Goal: Transaction & Acquisition: Purchase product/service

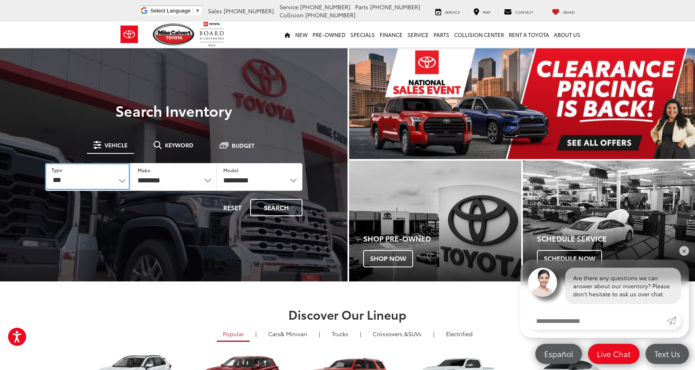
click at [115, 181] on select "*** *** **** *********" at bounding box center [87, 176] width 85 height 27
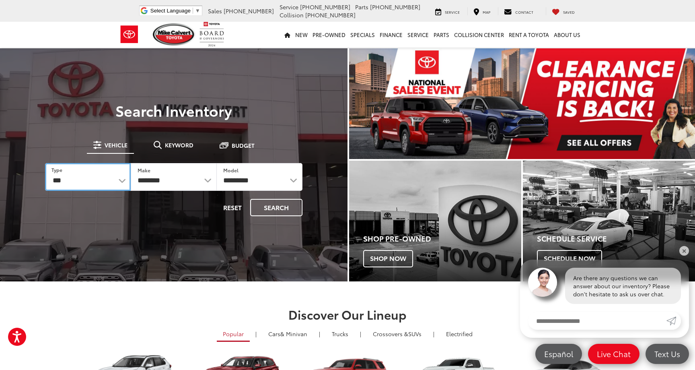
click at [84, 184] on select "*** *** **** *********" at bounding box center [88, 177] width 86 height 28
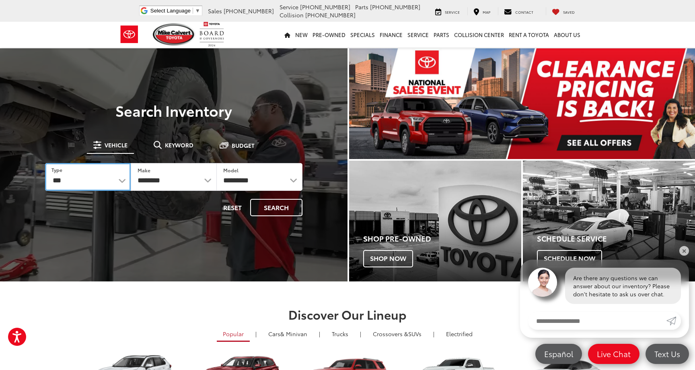
select select "******"
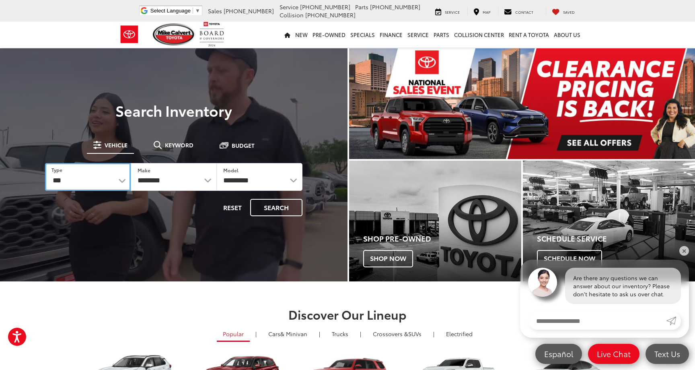
select select "******"
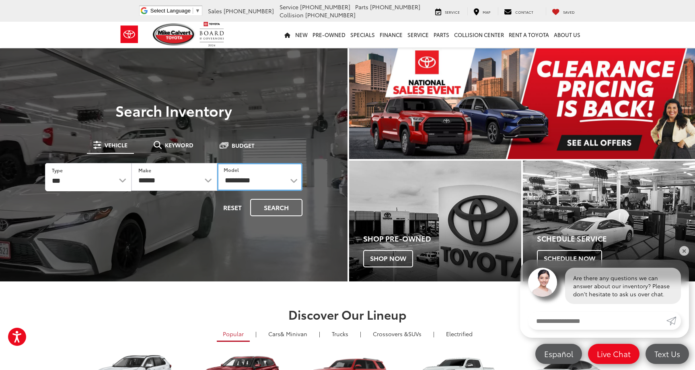
click at [277, 182] on select "**********" at bounding box center [259, 177] width 85 height 28
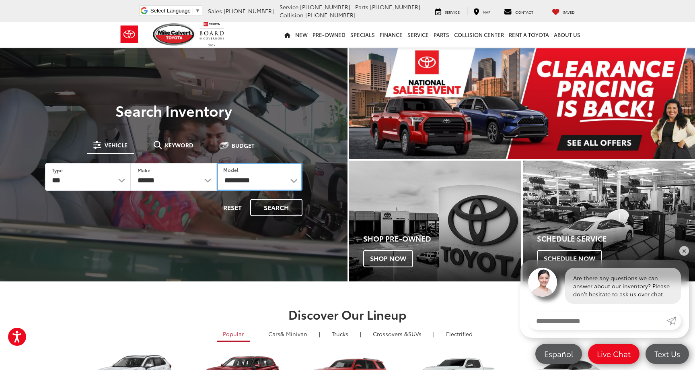
select select "****"
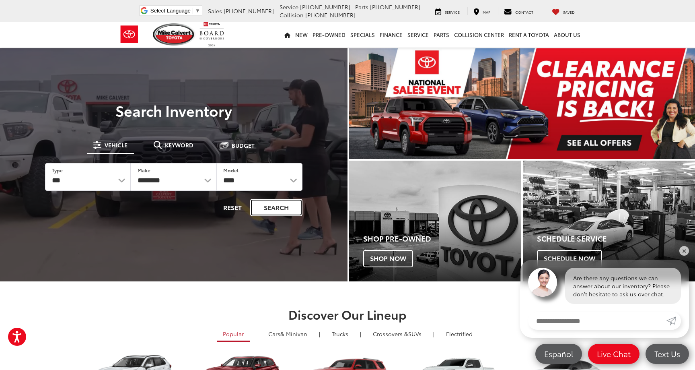
click at [272, 209] on button "Search" at bounding box center [276, 207] width 52 height 17
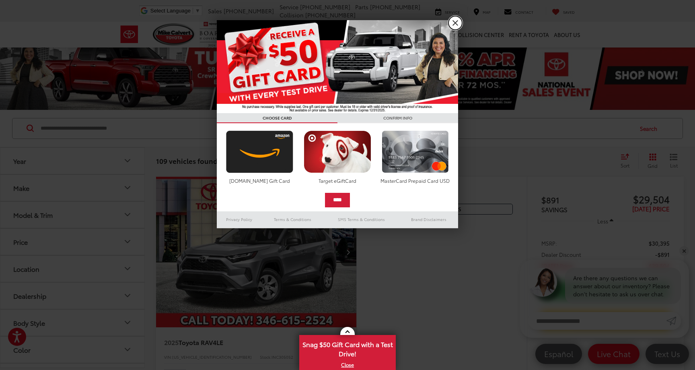
click at [459, 20] on link "X" at bounding box center [456, 23] width 14 height 14
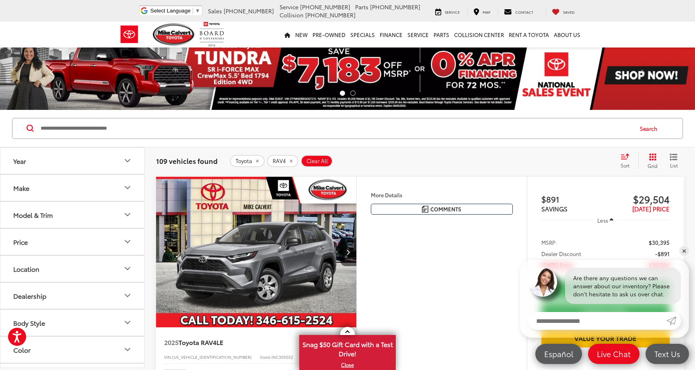
click at [266, 128] on input "Search by Make, Model, or Keyword" at bounding box center [336, 128] width 593 height 19
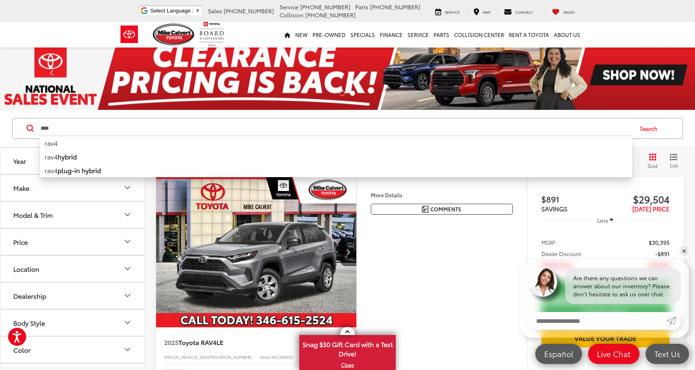
click at [245, 127] on input "****" at bounding box center [336, 128] width 593 height 19
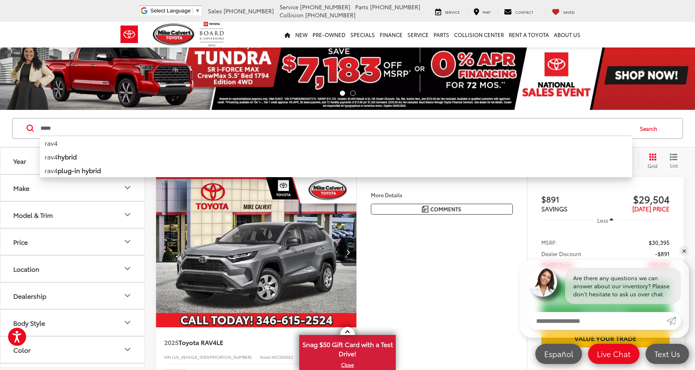
type input "****"
click at [401, 264] on div "Features Bluetooth® Keyless Entry Wi-Fi Hotspot Automatic High Beams Emergency …" at bounding box center [441, 280] width 171 height 206
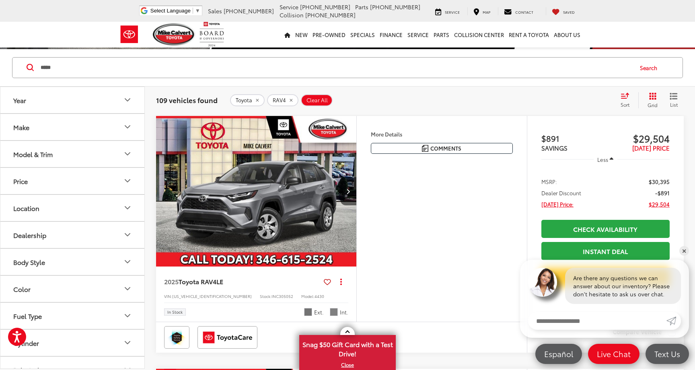
scroll to position [57, 0]
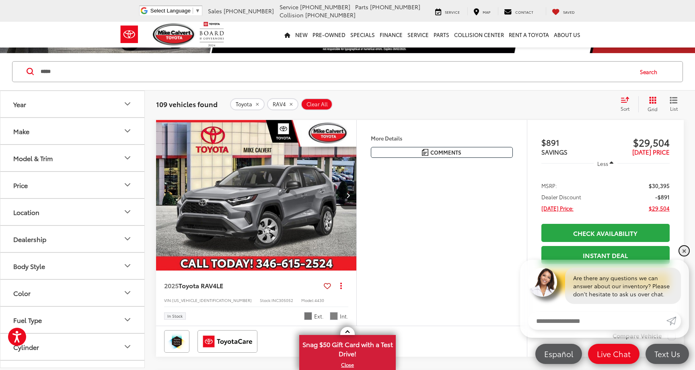
click at [684, 253] on link "✕" at bounding box center [685, 251] width 10 height 10
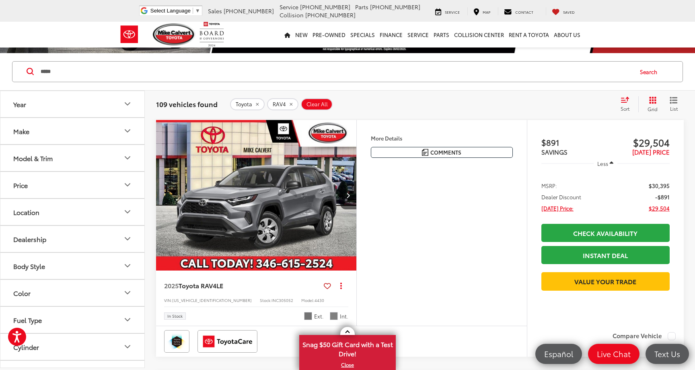
click at [520, 265] on div "Features Bluetooth® Keyless Entry Wi-Fi Hotspot Automatic High Beams Emergency …" at bounding box center [441, 223] width 171 height 206
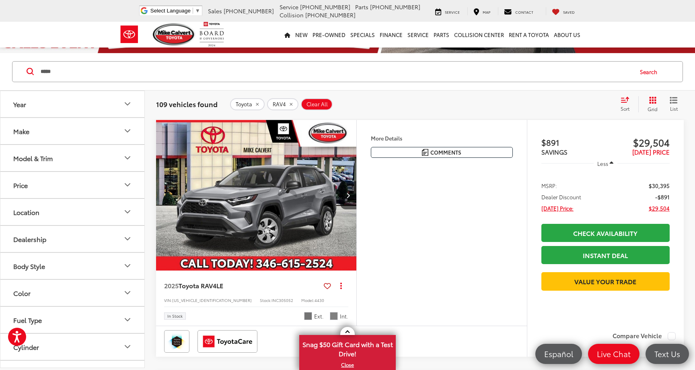
click at [531, 261] on div "Track Price $891 SAVINGS $29,504 TODAY'S PRICE Less MSRP: $30,395 Dealer Discou…" at bounding box center [605, 223] width 157 height 206
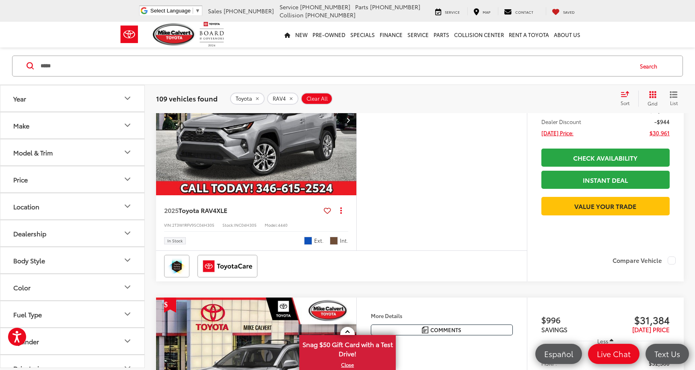
scroll to position [894, 0]
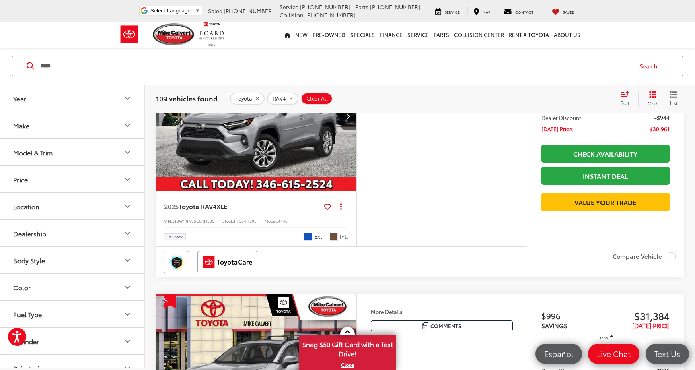
click at [402, 246] on div "Features Bluetooth® Remote Start Keyless Entry Keyless Ignition System Wi-Fi Ho…" at bounding box center [441, 144] width 171 height 206
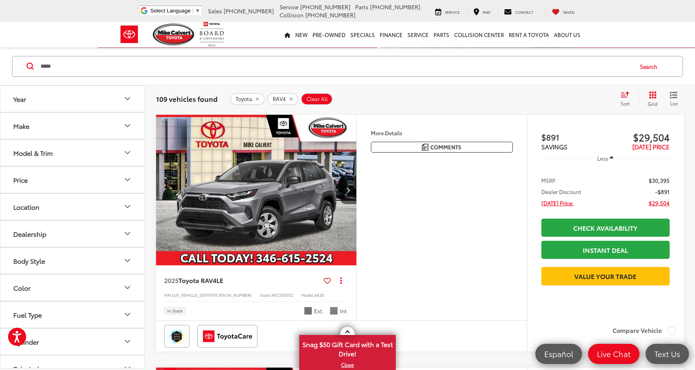
scroll to position [76, 0]
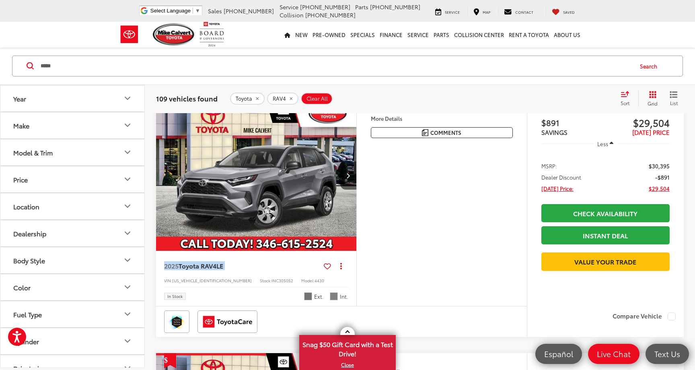
drag, startPoint x: 159, startPoint y: 266, endPoint x: 243, endPoint y: 266, distance: 84.1
click at [243, 266] on div "2025 Toyota RAV4 LE Copy Link Share Print View Details VIN: 2T3H1RFV9SC305052 S…" at bounding box center [256, 278] width 200 height 55
copy span "2025 Toyota RAV4 LE"
click at [260, 277] on div "Stock: INC305052" at bounding box center [276, 280] width 33 height 6
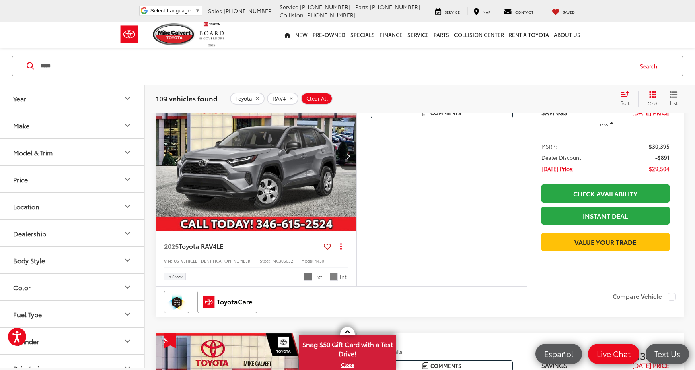
scroll to position [97, 0]
click at [309, 276] on span "Silver Sky Metallic" at bounding box center [308, 276] width 8 height 8
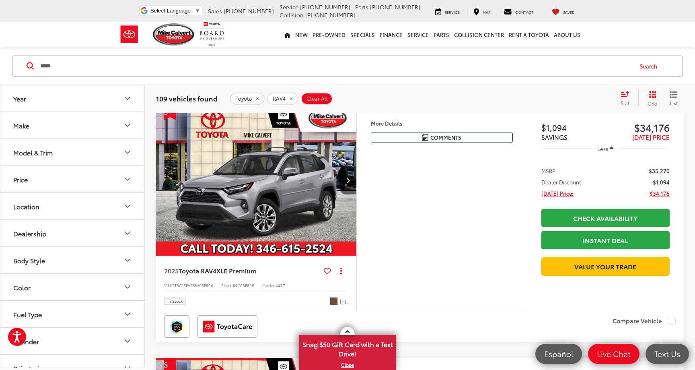
scroll to position [330, 0]
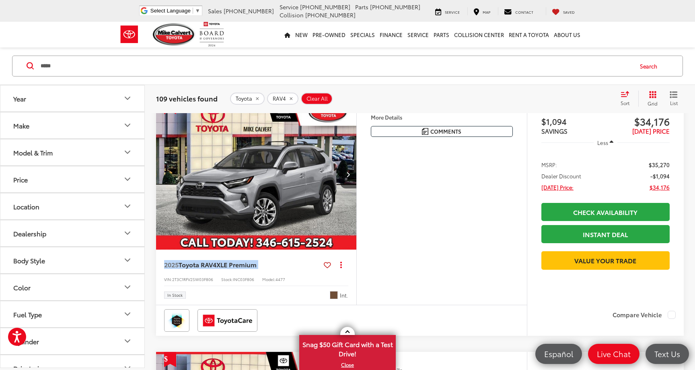
drag, startPoint x: 153, startPoint y: 288, endPoint x: 260, endPoint y: 294, distance: 107.2
copy span "2025 Toyota RAV4 XLE Premium"
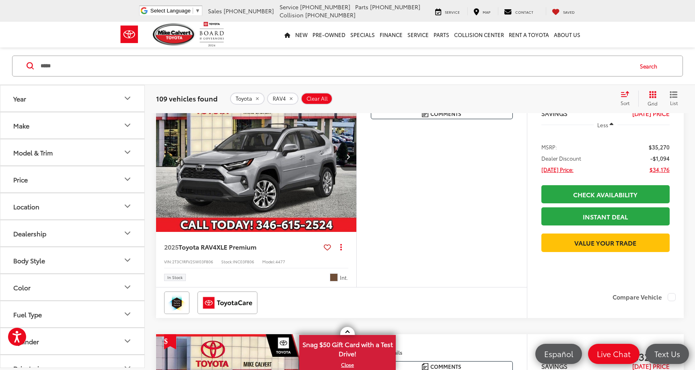
click at [379, 287] on div "Features Bluetooth® Remote Start Keyless Entry Keyless Ignition System Power Ta…" at bounding box center [441, 184] width 171 height 206
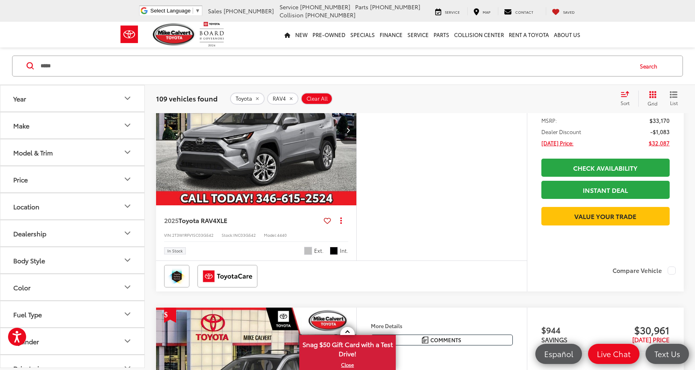
scroll to position [657, 0]
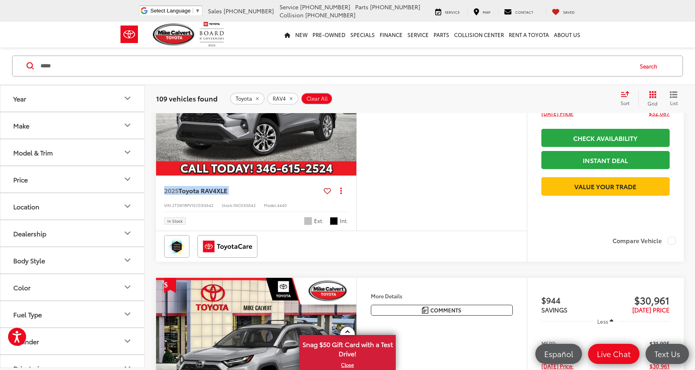
drag, startPoint x: 149, startPoint y: 240, endPoint x: 234, endPoint y: 239, distance: 85.3
copy span "2025 Toyota RAV4 XLE"
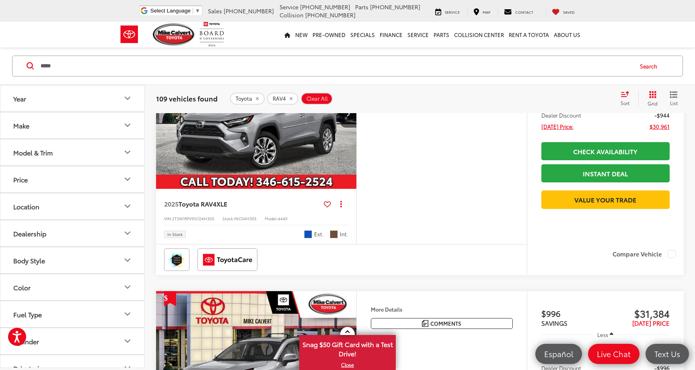
scroll to position [898, 0]
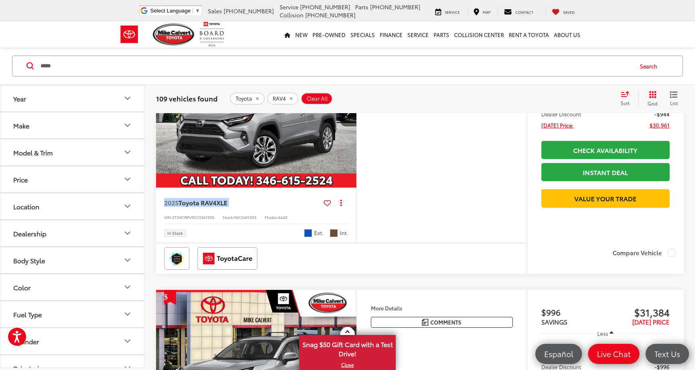
drag, startPoint x: 151, startPoint y: 277, endPoint x: 234, endPoint y: 274, distance: 82.9
copy span "2025 Toyota RAV4 XLE"
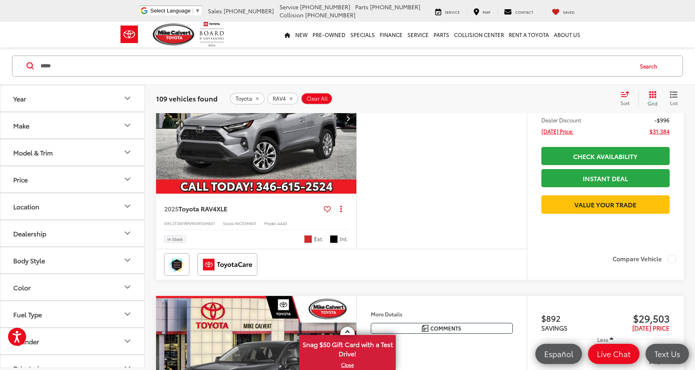
scroll to position [1149, 0]
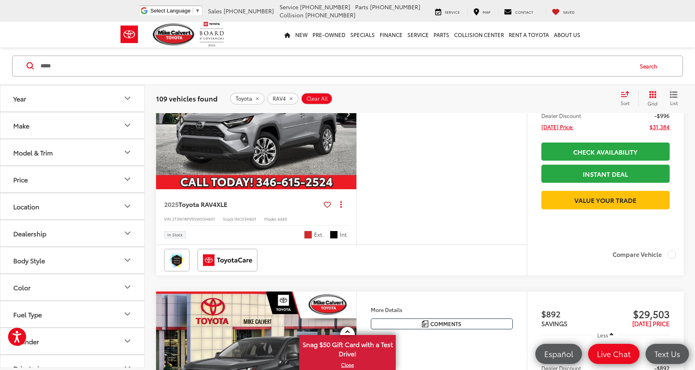
click at [132, 97] on button "Year" at bounding box center [72, 98] width 145 height 26
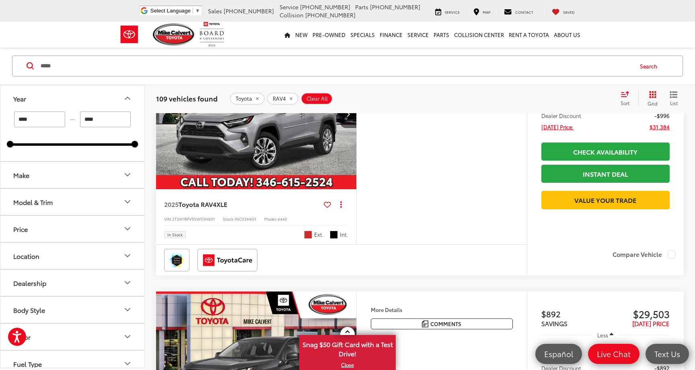
click at [44, 123] on input "****" at bounding box center [39, 119] width 51 height 16
type input "****"
click at [97, 182] on button "Make" at bounding box center [72, 175] width 145 height 26
click at [107, 179] on button "Make" at bounding box center [72, 175] width 145 height 26
click at [100, 211] on button "Model & Trim" at bounding box center [72, 202] width 145 height 26
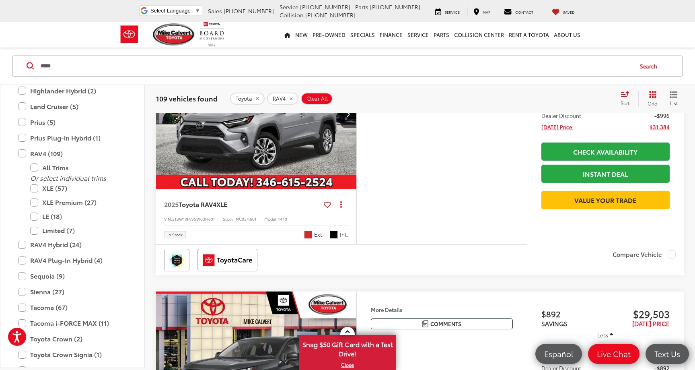
scroll to position [403, 0]
click at [36, 188] on label "XLE (57)" at bounding box center [78, 190] width 97 height 14
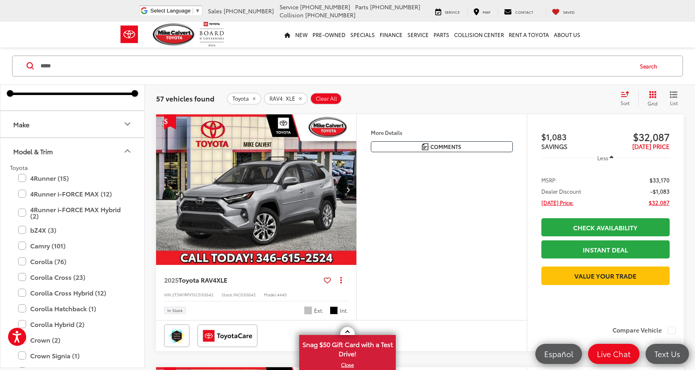
scroll to position [49, 0]
click at [86, 154] on button "Model & Trim" at bounding box center [72, 153] width 145 height 26
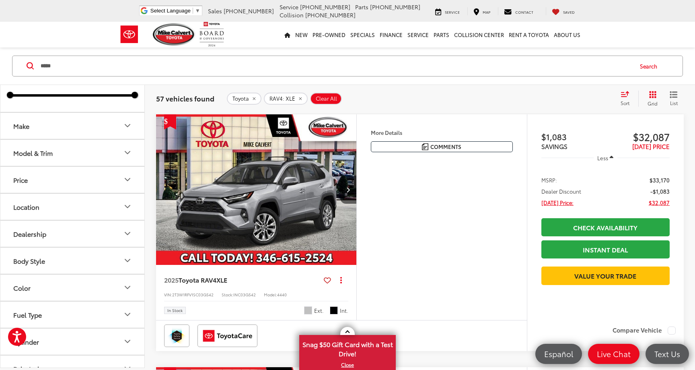
click at [84, 179] on button "Price" at bounding box center [72, 180] width 145 height 26
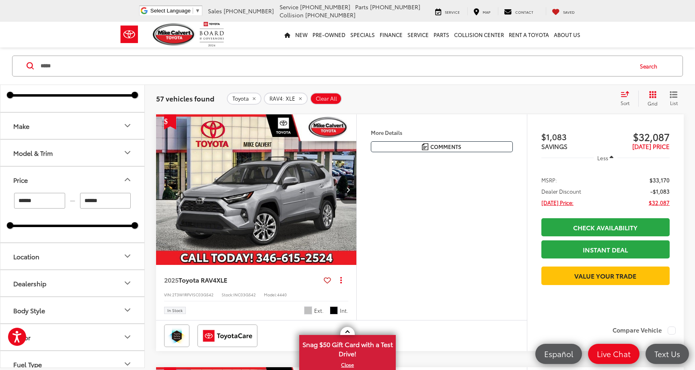
drag, startPoint x: 105, startPoint y: 202, endPoint x: 84, endPoint y: 202, distance: 21.7
click at [84, 202] on input "******" at bounding box center [105, 201] width 51 height 16
type input "******"
click at [125, 254] on icon "Location" at bounding box center [128, 256] width 10 height 10
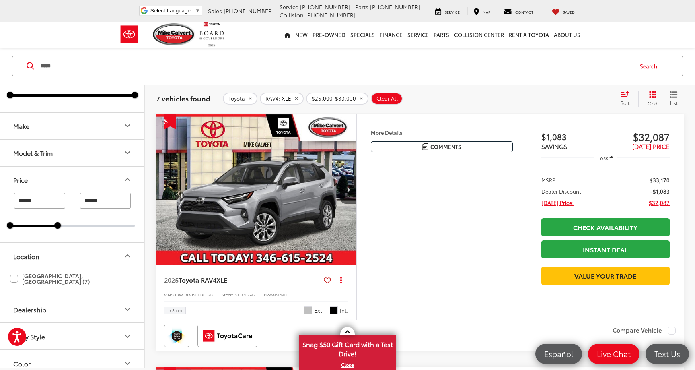
click at [125, 254] on icon "Location" at bounding box center [128, 256] width 10 height 10
click at [124, 276] on button "Dealership" at bounding box center [72, 283] width 145 height 26
click at [124, 278] on icon "Dealership" at bounding box center [128, 283] width 10 height 10
click at [128, 305] on icon "Body Style" at bounding box center [128, 310] width 10 height 10
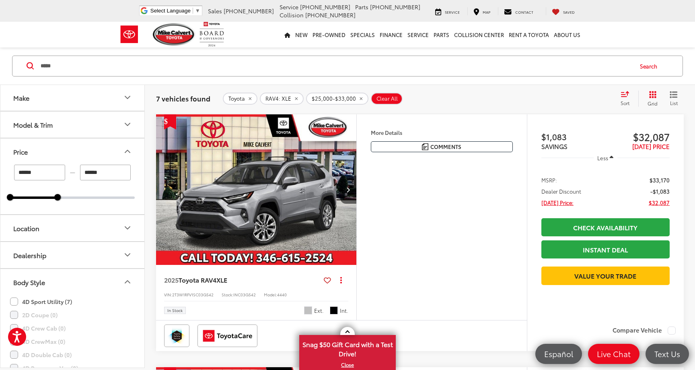
click at [126, 278] on icon "Body Style" at bounding box center [128, 282] width 10 height 10
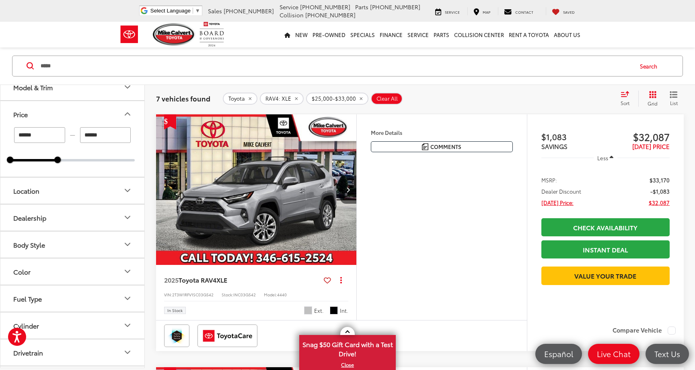
scroll to position [118, 0]
click at [124, 262] on button "Color" at bounding box center [72, 268] width 145 height 26
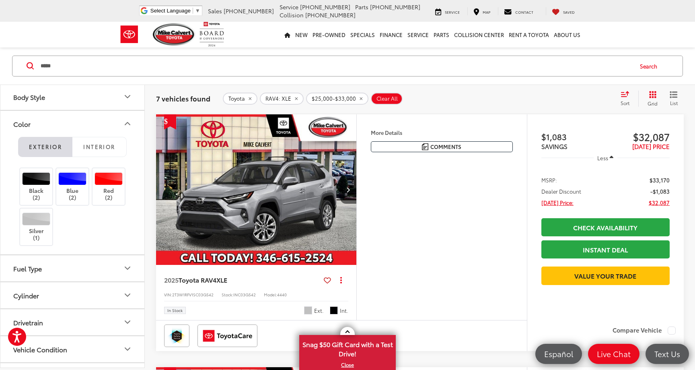
scroll to position [264, 0]
click at [117, 261] on button "Fuel Type" at bounding box center [72, 266] width 145 height 26
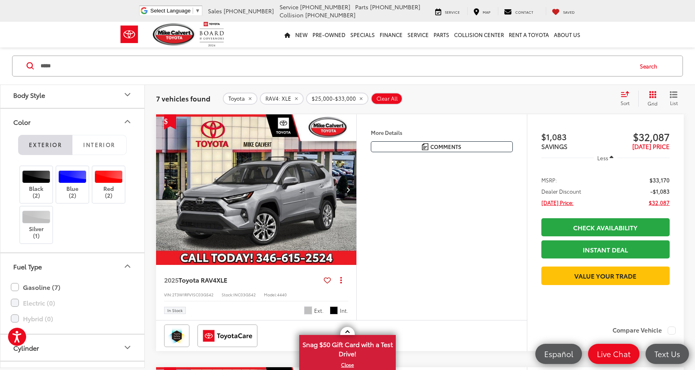
click at [120, 262] on button "Fuel Type" at bounding box center [72, 266] width 145 height 26
click at [119, 284] on button "Cylinder" at bounding box center [72, 293] width 145 height 26
click at [121, 286] on button "Cylinder" at bounding box center [72, 293] width 145 height 26
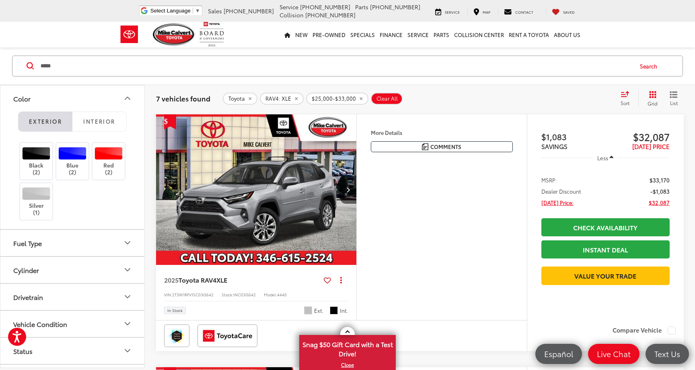
scroll to position [299, 0]
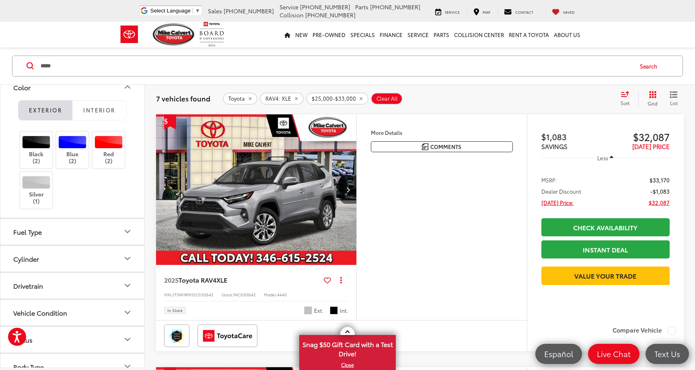
click at [126, 280] on button "Drivetrain" at bounding box center [72, 285] width 145 height 26
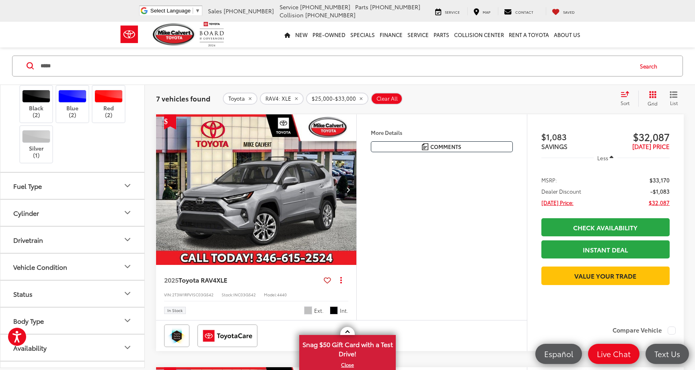
scroll to position [345, 0]
click at [127, 229] on button "Drivetrain" at bounding box center [72, 239] width 145 height 26
click at [126, 240] on icon "Drivetrain" at bounding box center [128, 239] width 10 height 10
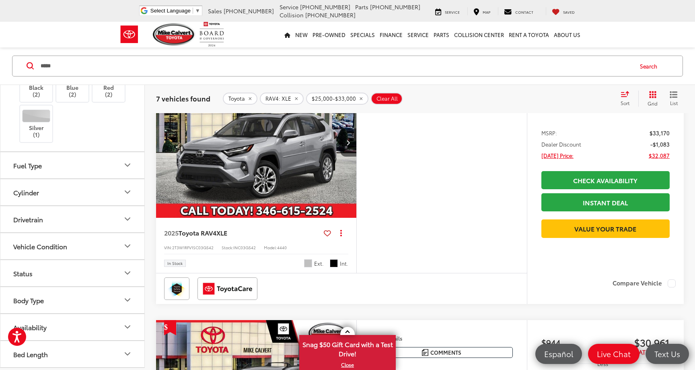
scroll to position [113, 0]
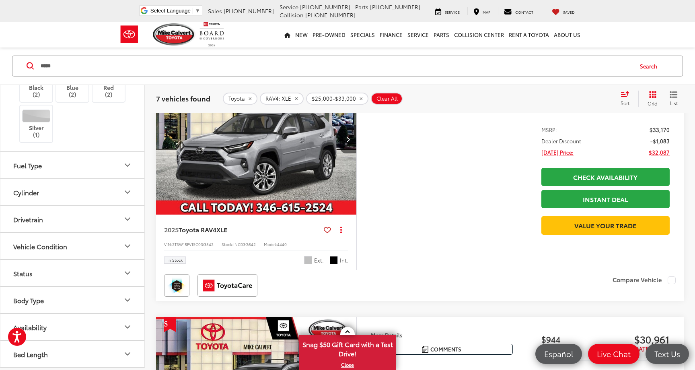
click at [125, 275] on icon "Status" at bounding box center [128, 273] width 10 height 10
click at [125, 273] on icon "Status" at bounding box center [128, 273] width 10 height 10
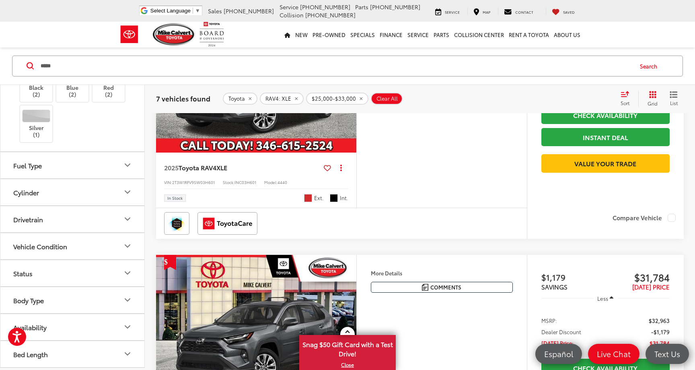
scroll to position [679, 0]
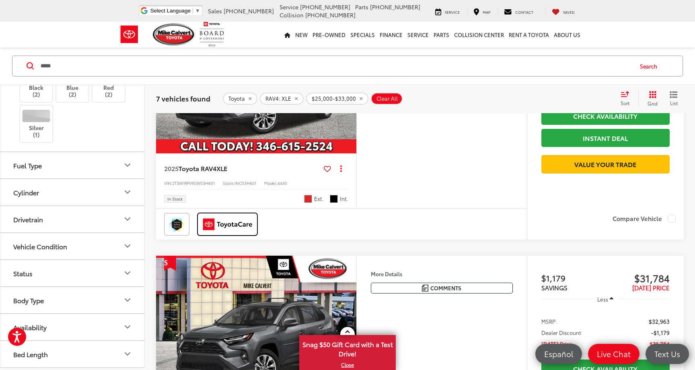
click at [221, 234] on img at bounding box center [227, 223] width 57 height 19
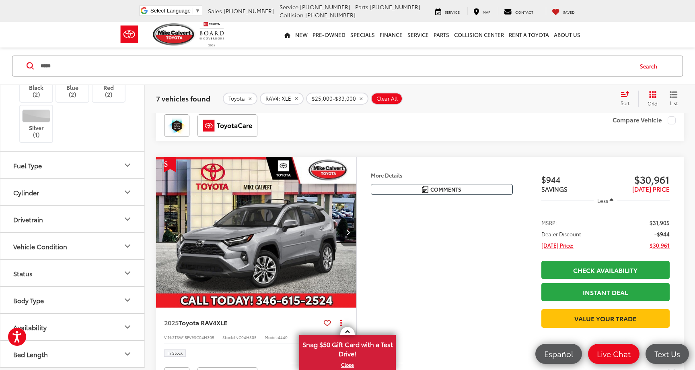
scroll to position [0, 0]
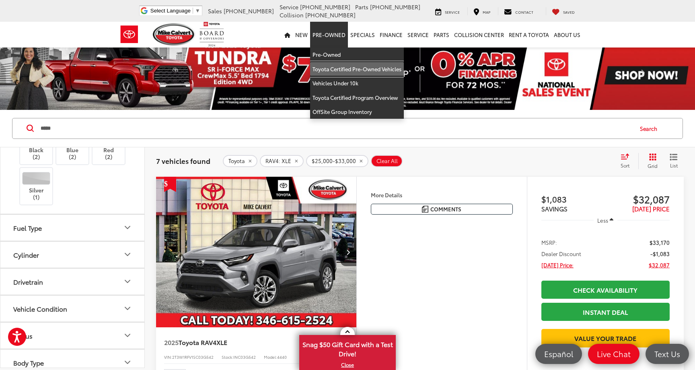
click at [330, 68] on link "Toyota Certified Pre-Owned Vehicles" at bounding box center [357, 69] width 94 height 14
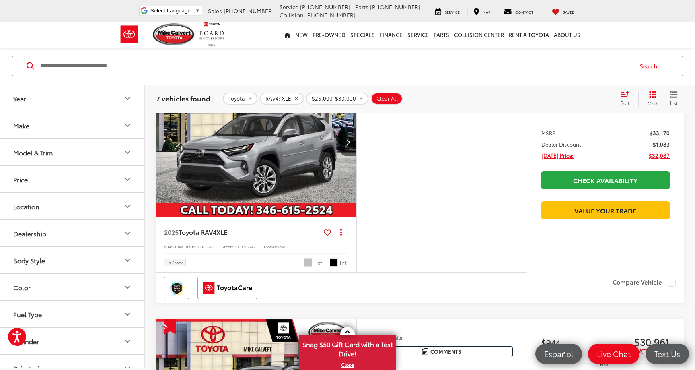
scroll to position [111, 0]
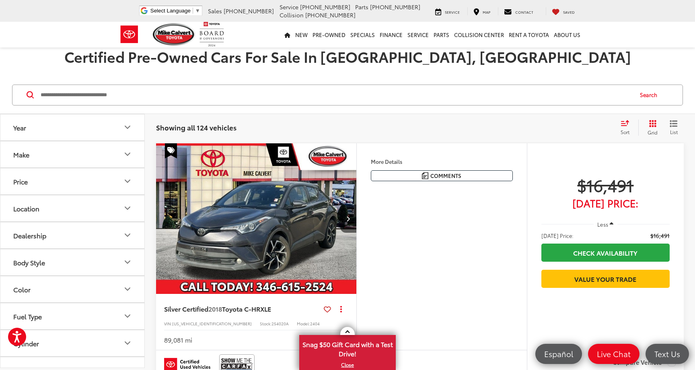
click at [131, 96] on input "Search by Make, Model, or Keyword" at bounding box center [336, 94] width 593 height 19
click at [126, 126] on icon "Year" at bounding box center [128, 127] width 10 height 10
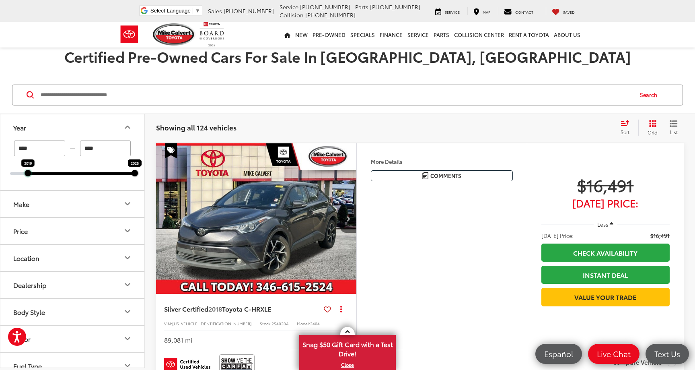
drag, startPoint x: 9, startPoint y: 172, endPoint x: 34, endPoint y: 173, distance: 24.9
click at [33, 173] on div "2019 2025" at bounding box center [72, 173] width 125 height 2
type input "****"
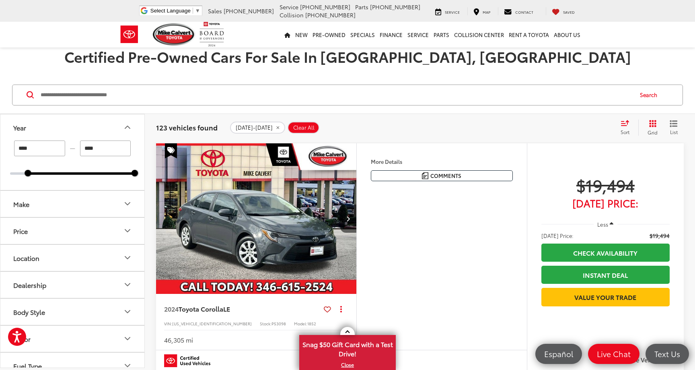
click at [123, 203] on icon "Make" at bounding box center [128, 204] width 10 height 10
click at [125, 202] on icon "Make" at bounding box center [128, 204] width 10 height 10
click at [122, 229] on button "Price" at bounding box center [72, 231] width 145 height 26
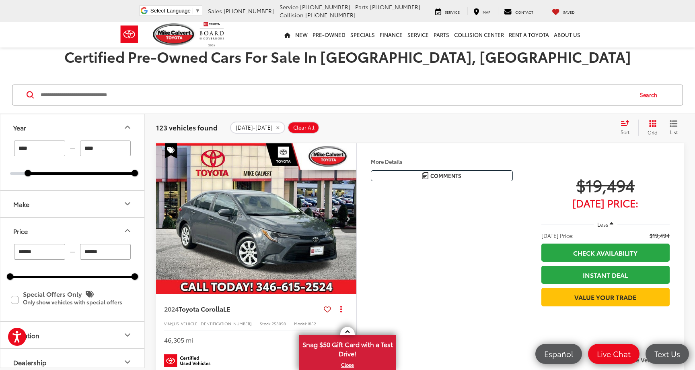
drag, startPoint x: 112, startPoint y: 251, endPoint x: 83, endPoint y: 251, distance: 28.6
click at [83, 251] on input "******" at bounding box center [105, 252] width 51 height 16
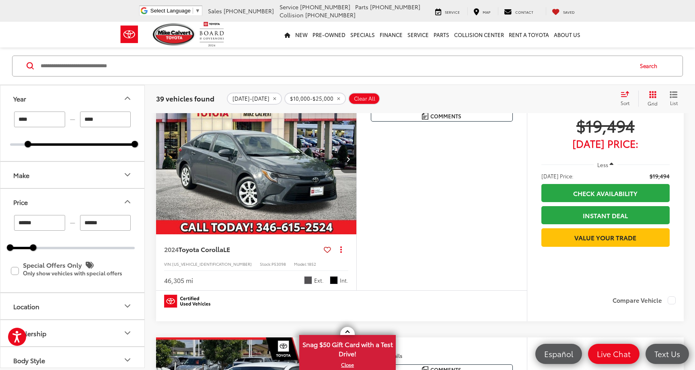
click at [114, 178] on button "Make" at bounding box center [72, 175] width 145 height 26
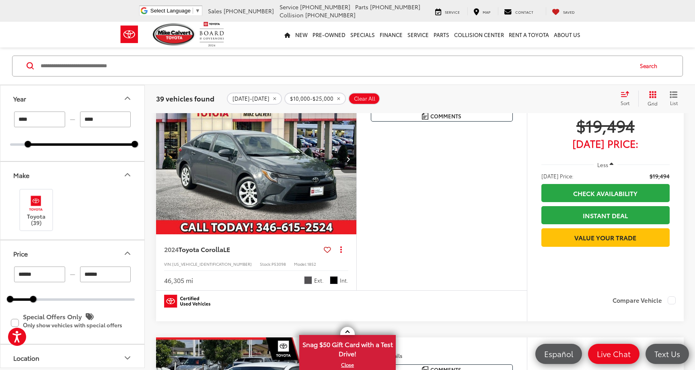
click at [113, 176] on button "Make" at bounding box center [72, 175] width 145 height 26
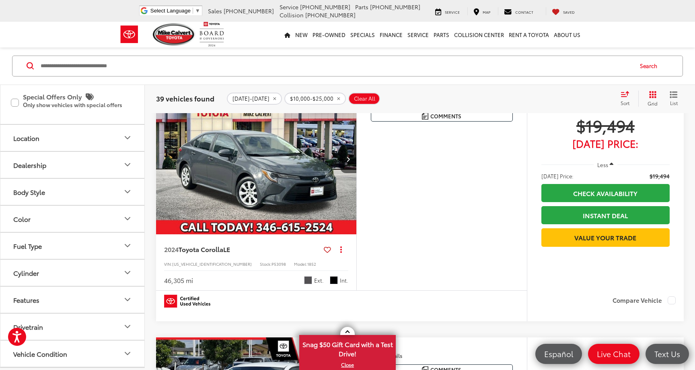
scroll to position [164, 0]
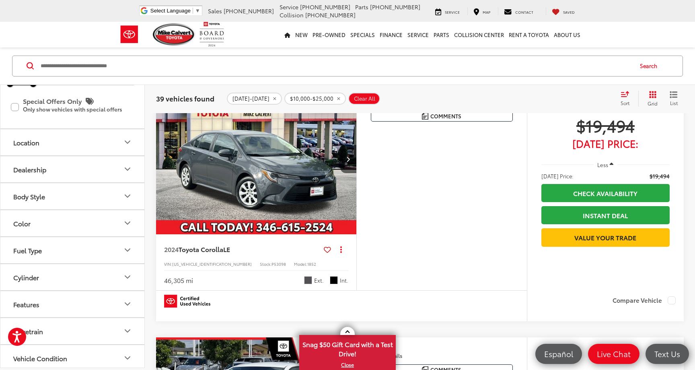
click at [116, 167] on button "Dealership" at bounding box center [72, 169] width 145 height 26
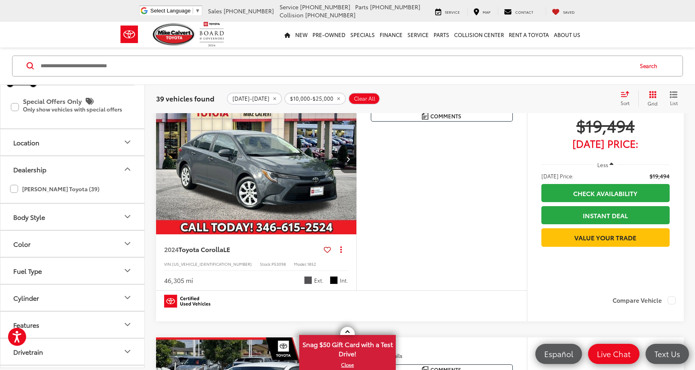
click at [116, 167] on button "Dealership" at bounding box center [72, 169] width 145 height 26
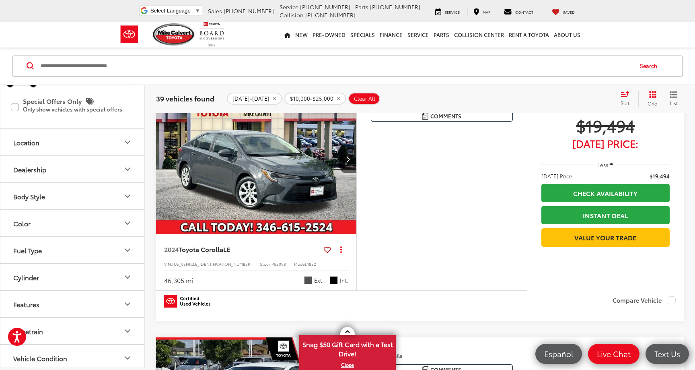
click at [111, 192] on button "Body Style" at bounding box center [72, 196] width 145 height 26
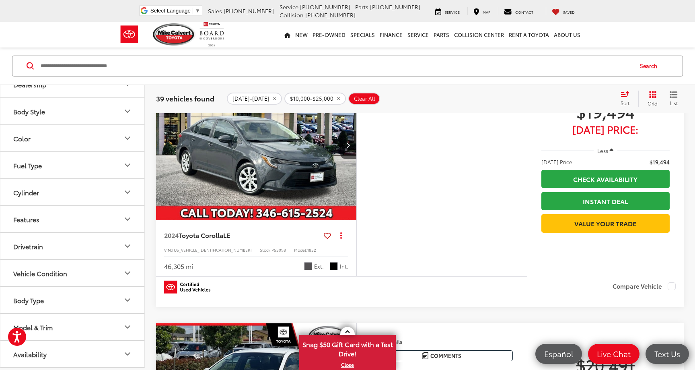
scroll to position [91, 0]
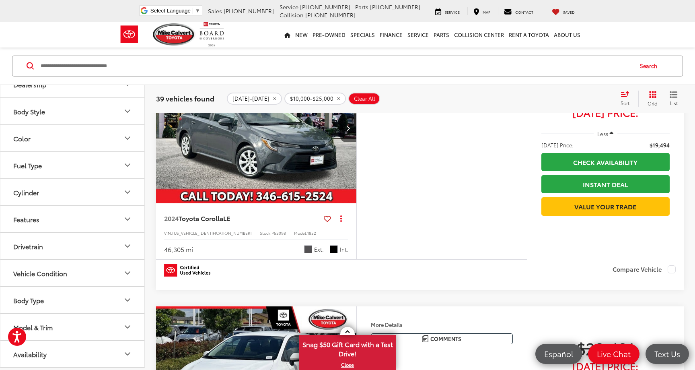
click at [118, 338] on button "Model & Trim" at bounding box center [72, 327] width 145 height 26
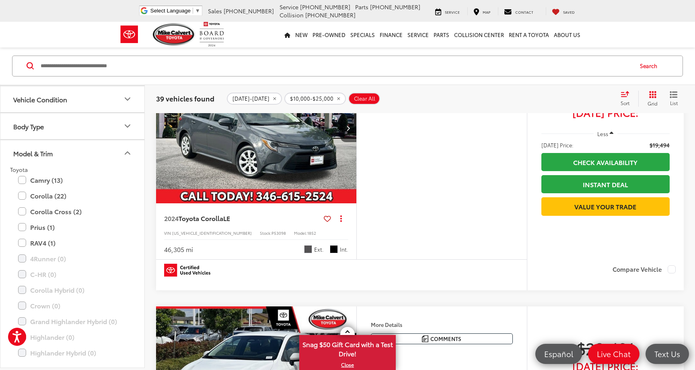
scroll to position [441, 0]
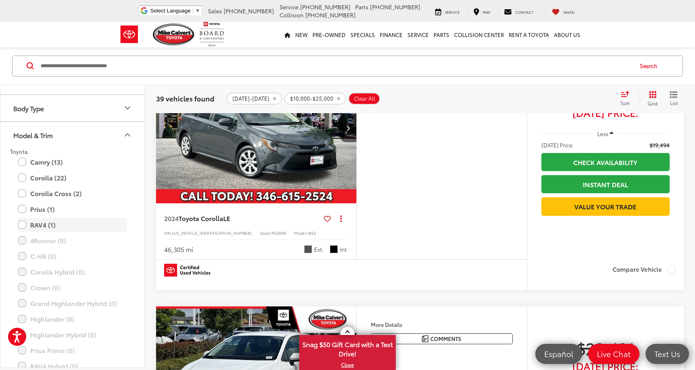
click at [23, 225] on label "RAV4 (1)" at bounding box center [72, 225] width 109 height 14
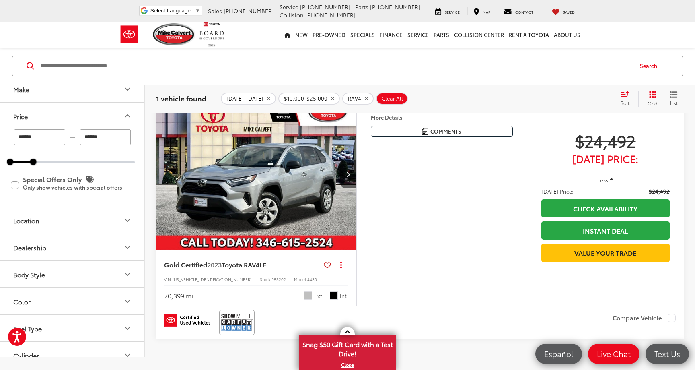
scroll to position [68, 0]
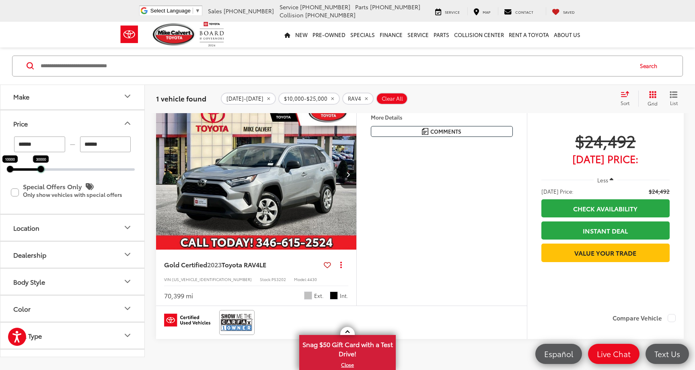
drag, startPoint x: 33, startPoint y: 174, endPoint x: 41, endPoint y: 175, distance: 7.7
click at [41, 172] on div at bounding box center [41, 169] width 6 height 6
type input "******"
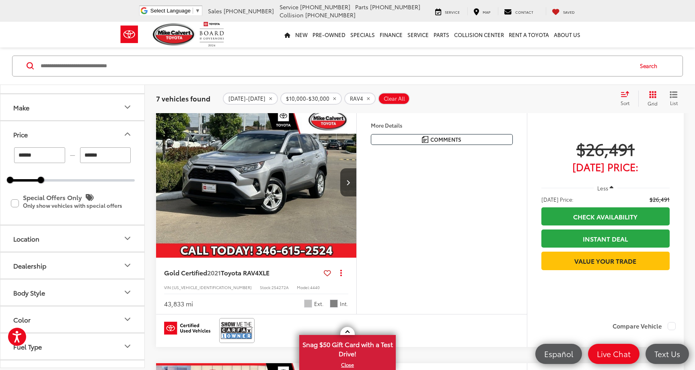
scroll to position [548, 0]
